Goal: Task Accomplishment & Management: Use online tool/utility

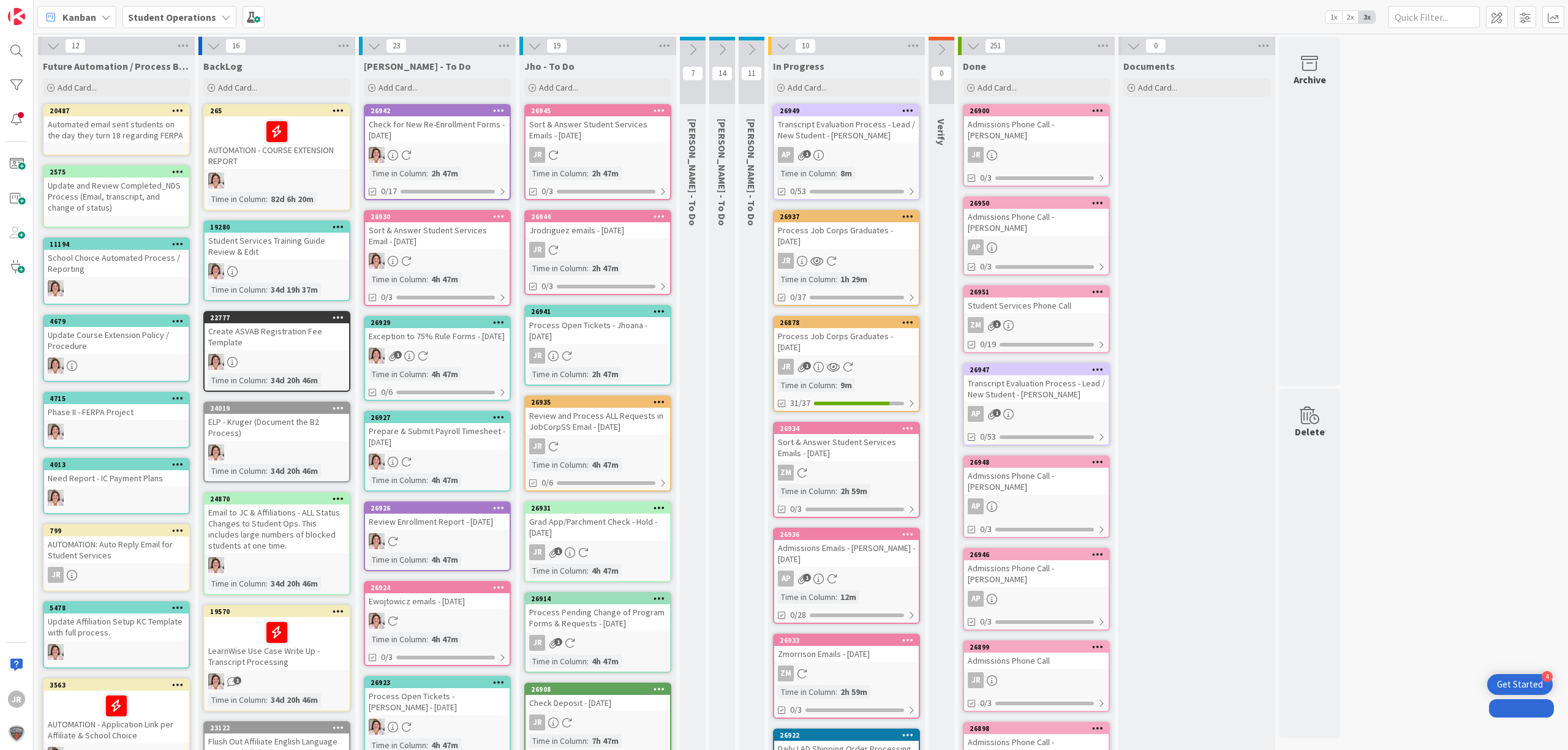
click at [803, 231] on div "Process Job Corps Graduates - [DATE]" at bounding box center [846, 236] width 144 height 27
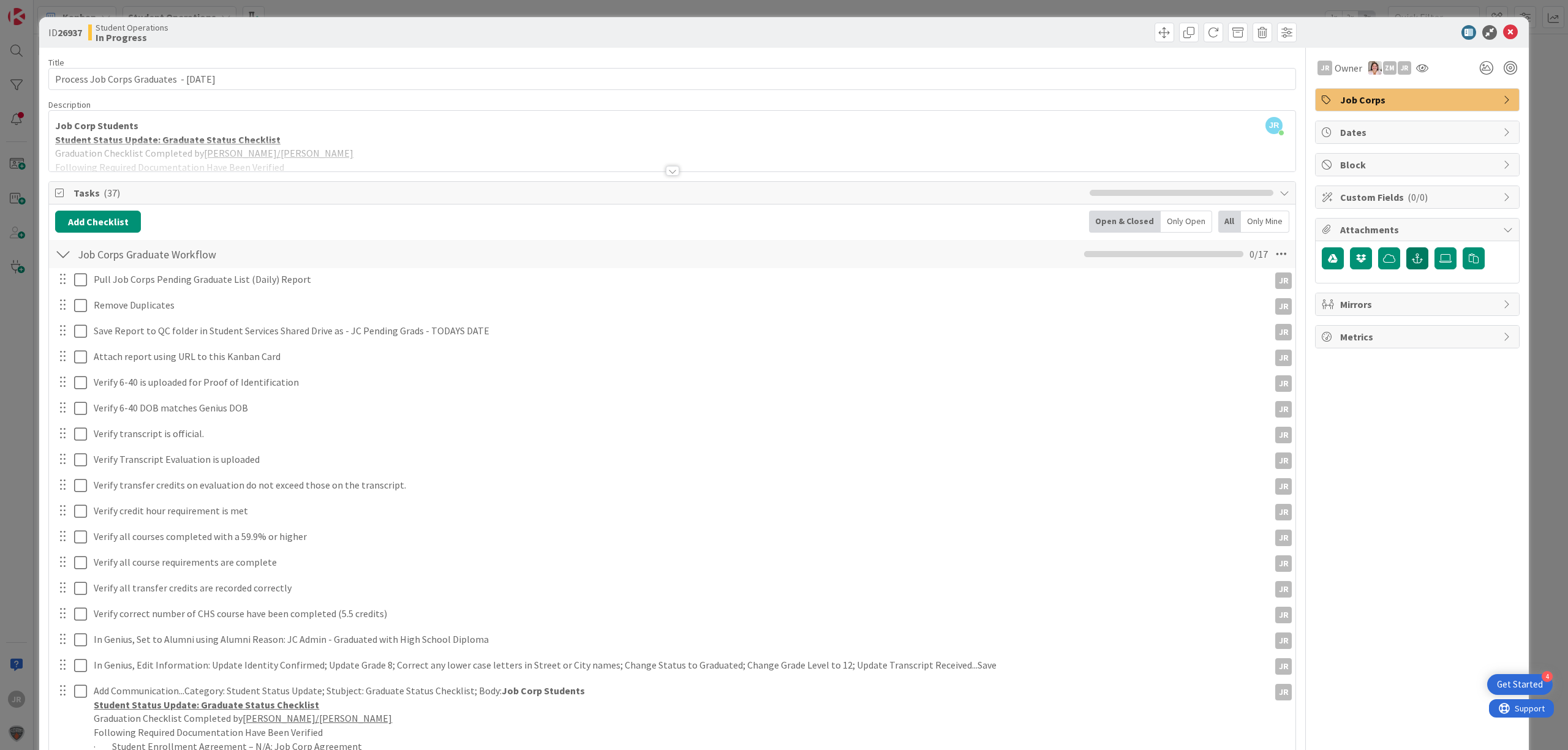
click at [1414, 260] on button "button" at bounding box center [1418, 258] width 22 height 22
paste input "[URL][DOMAIN_NAME]"
type input "[URL][DOMAIN_NAME]"
click at [1338, 340] on input "text" at bounding box center [1417, 340] width 191 height 22
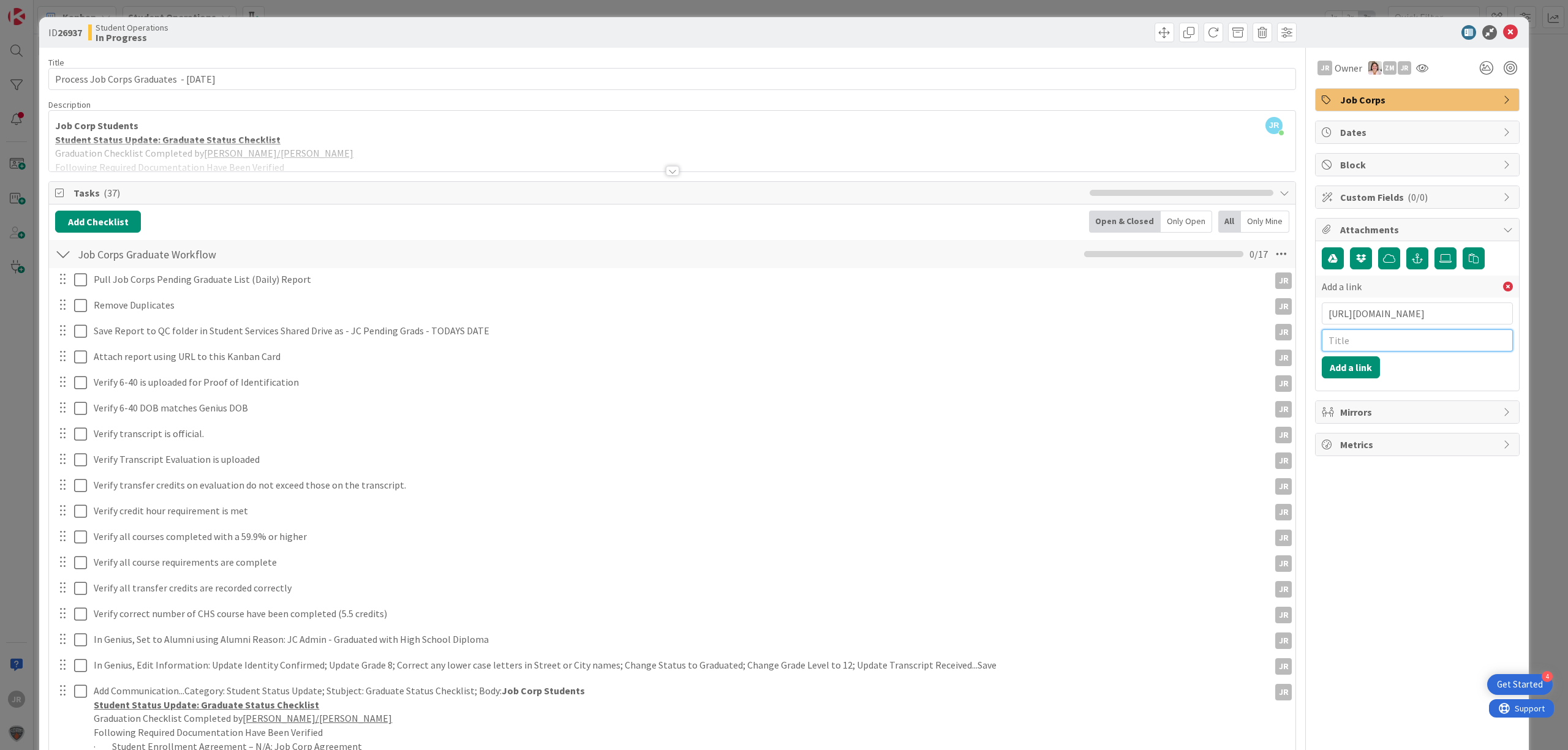
scroll to position [0, 0]
type input "JC Pending Grads [DATE]"
click button "Add a link" at bounding box center [1351, 367] width 58 height 22
